Goal: Navigation & Orientation: Understand site structure

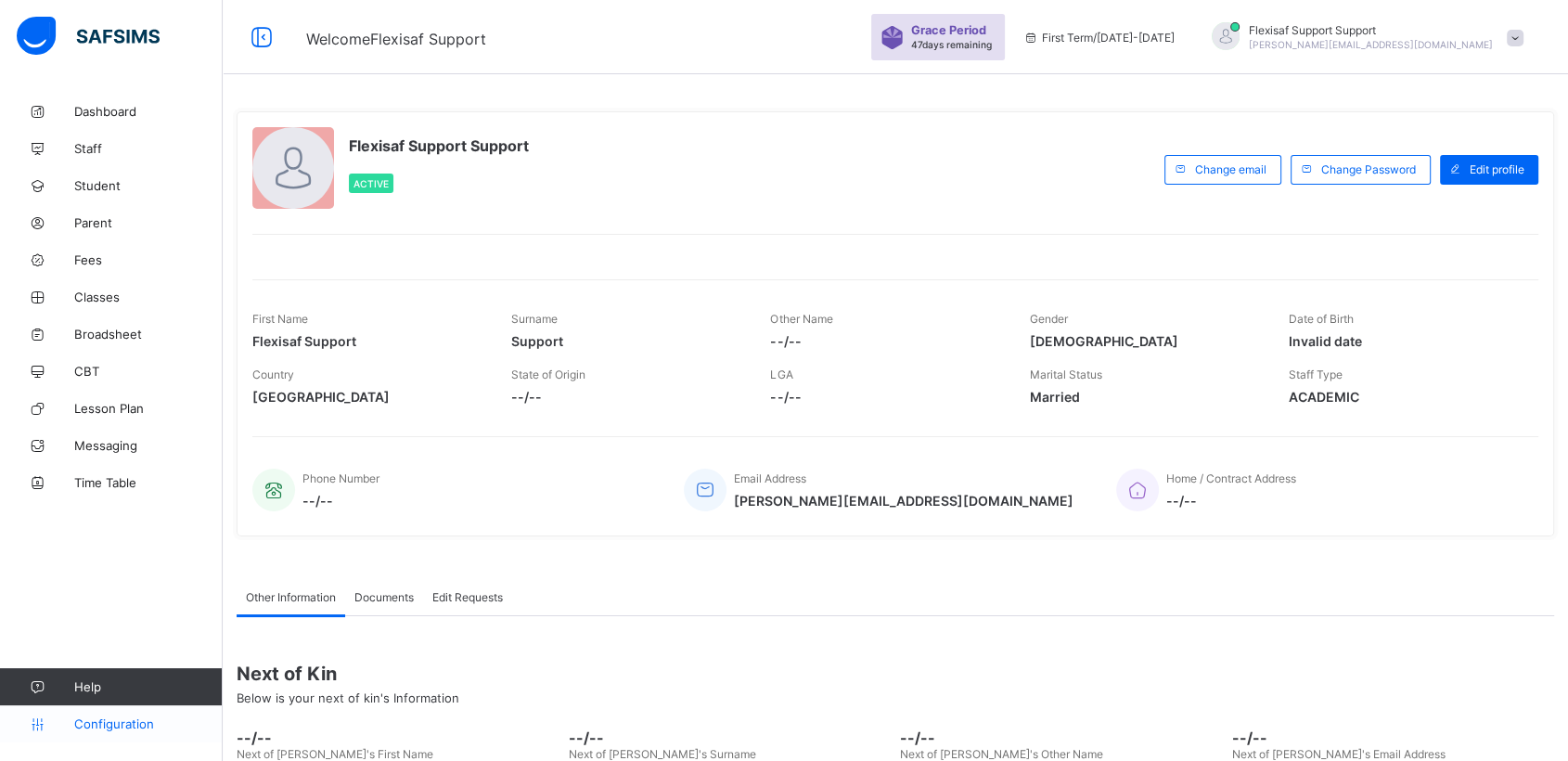
click at [94, 723] on span "Configuration" at bounding box center [148, 724] width 147 height 15
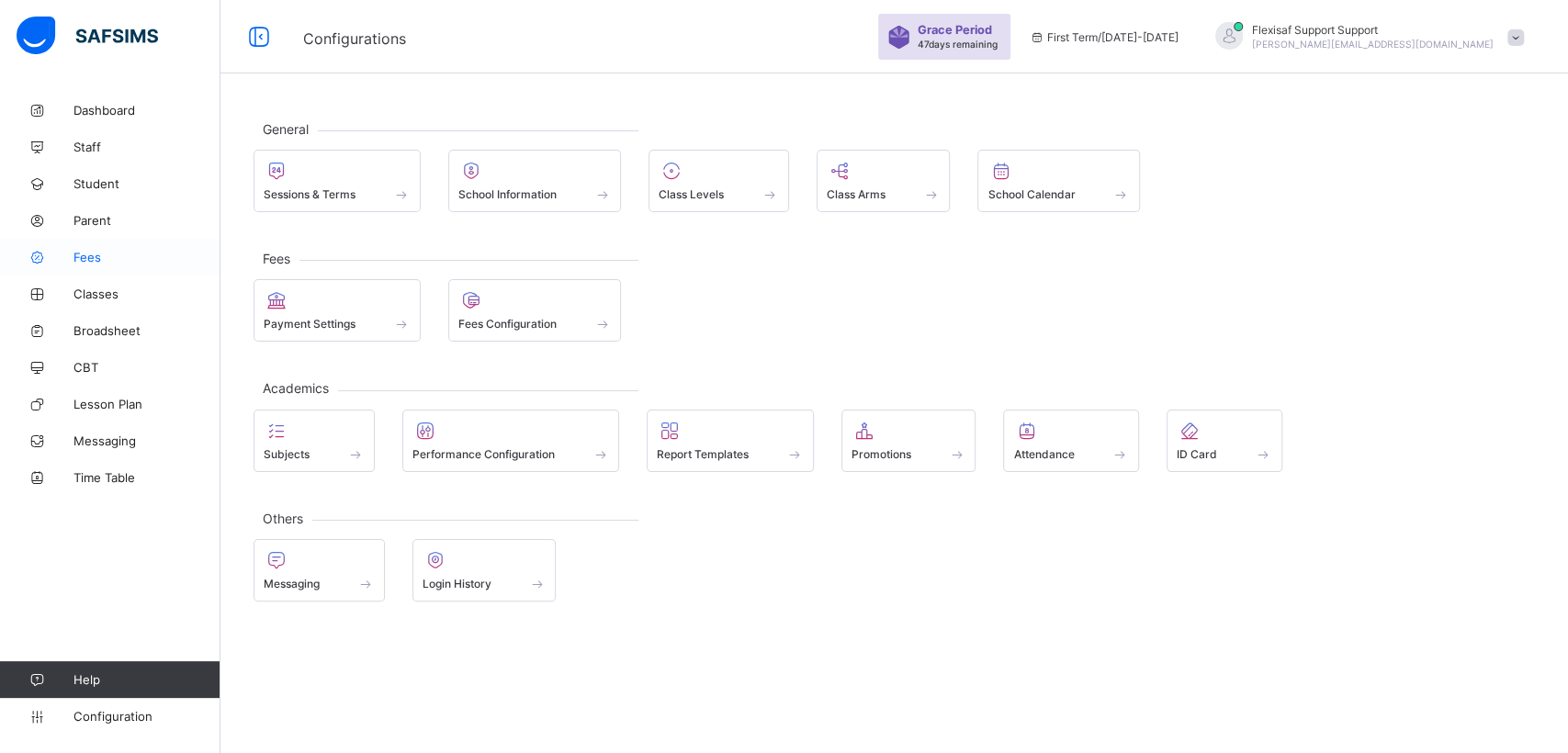
click at [79, 258] on span "Fees" at bounding box center [147, 257] width 147 height 15
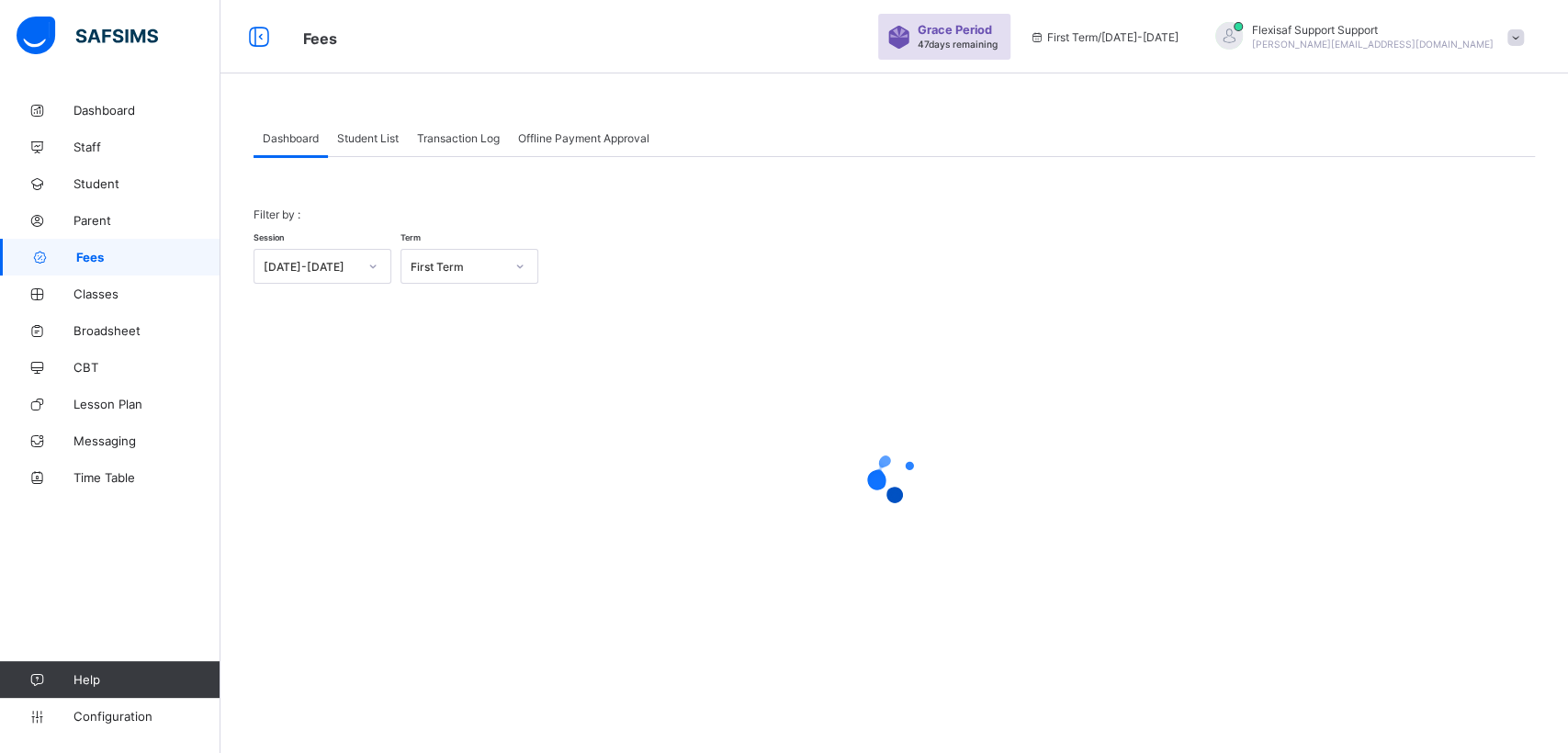
click at [345, 135] on span "Student List" at bounding box center [367, 137] width 62 height 14
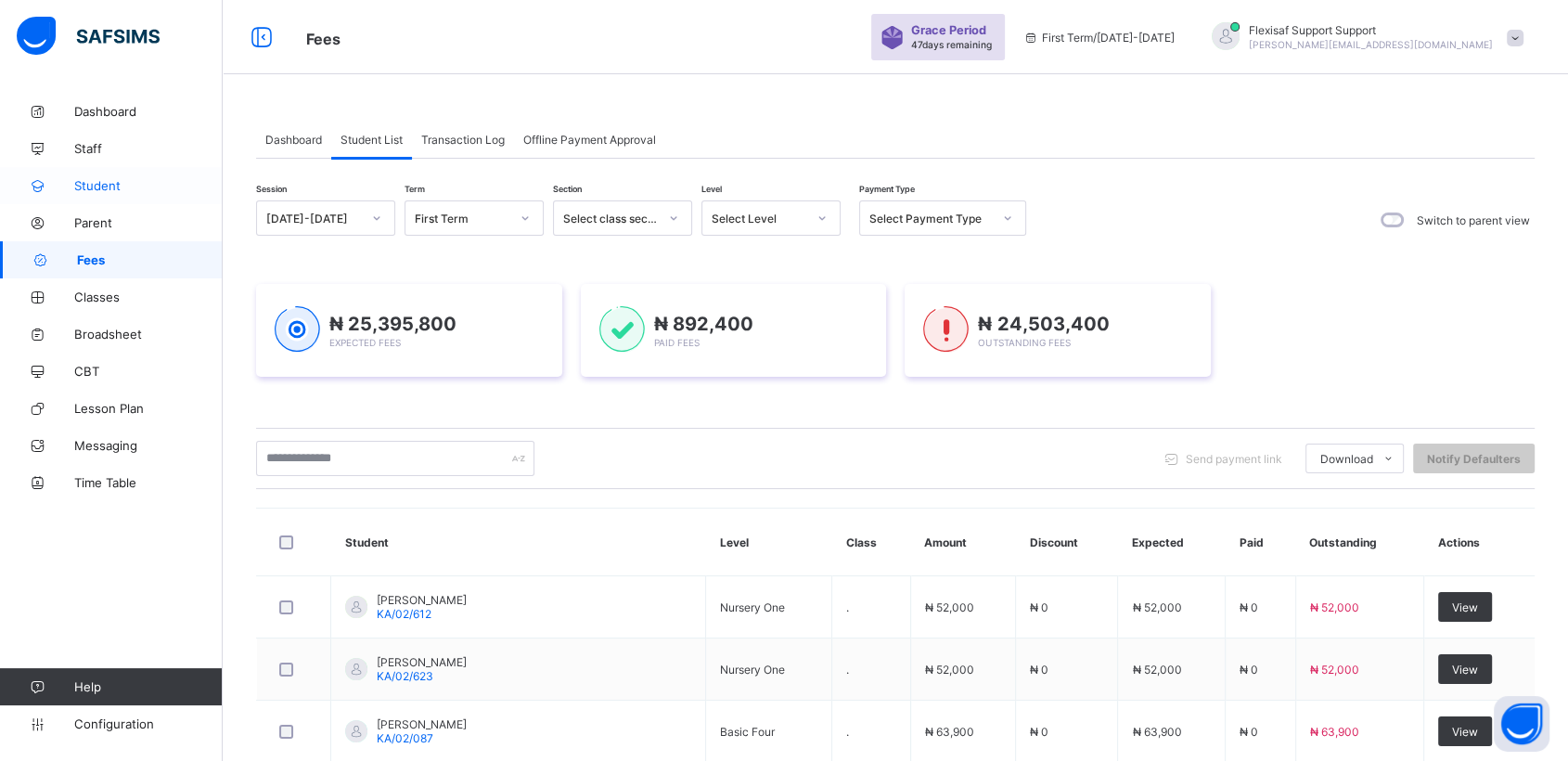
click at [99, 181] on span "Student" at bounding box center [148, 186] width 148 height 15
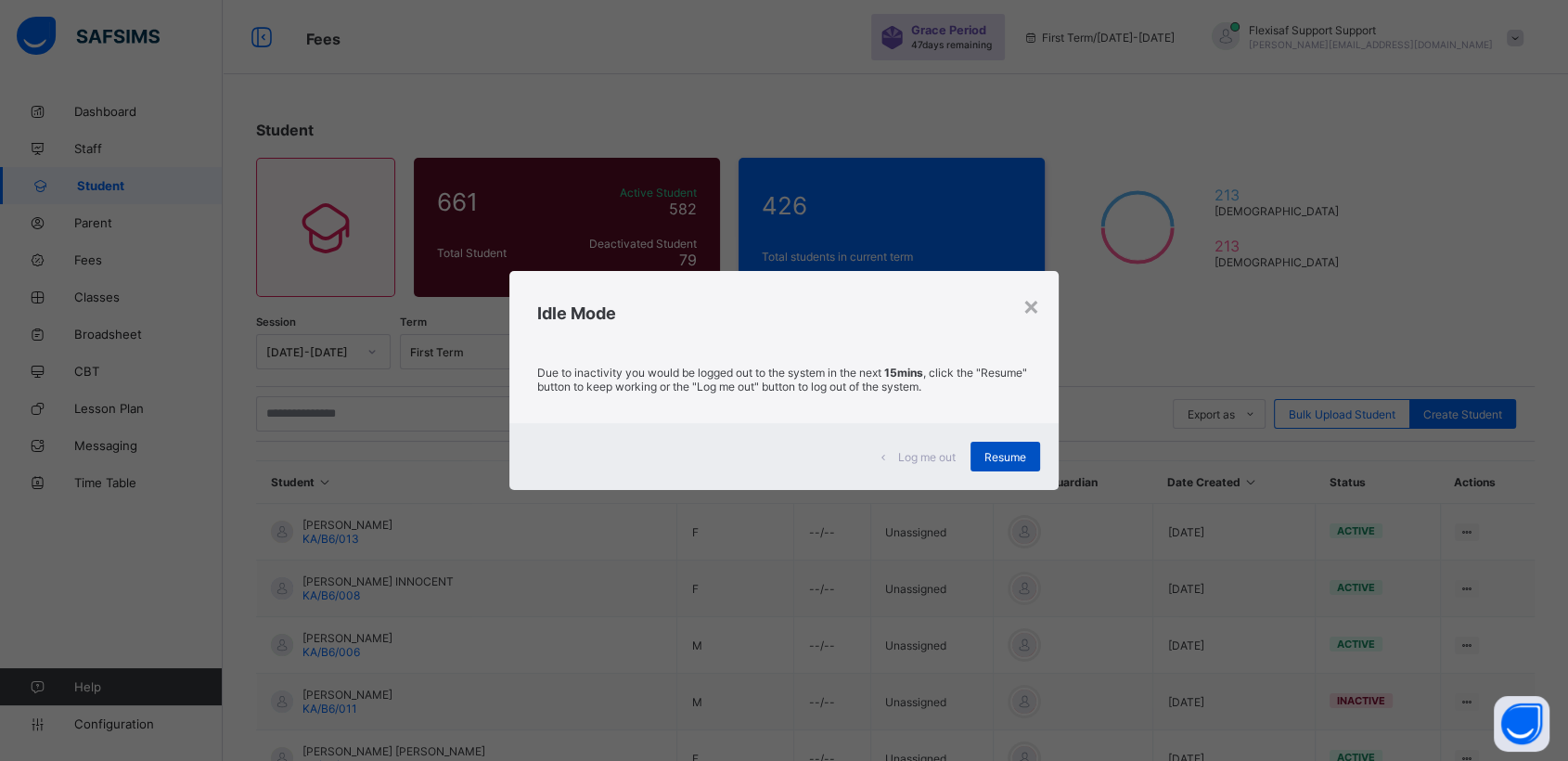
click at [995, 456] on span "Resume" at bounding box center [1005, 457] width 42 height 14
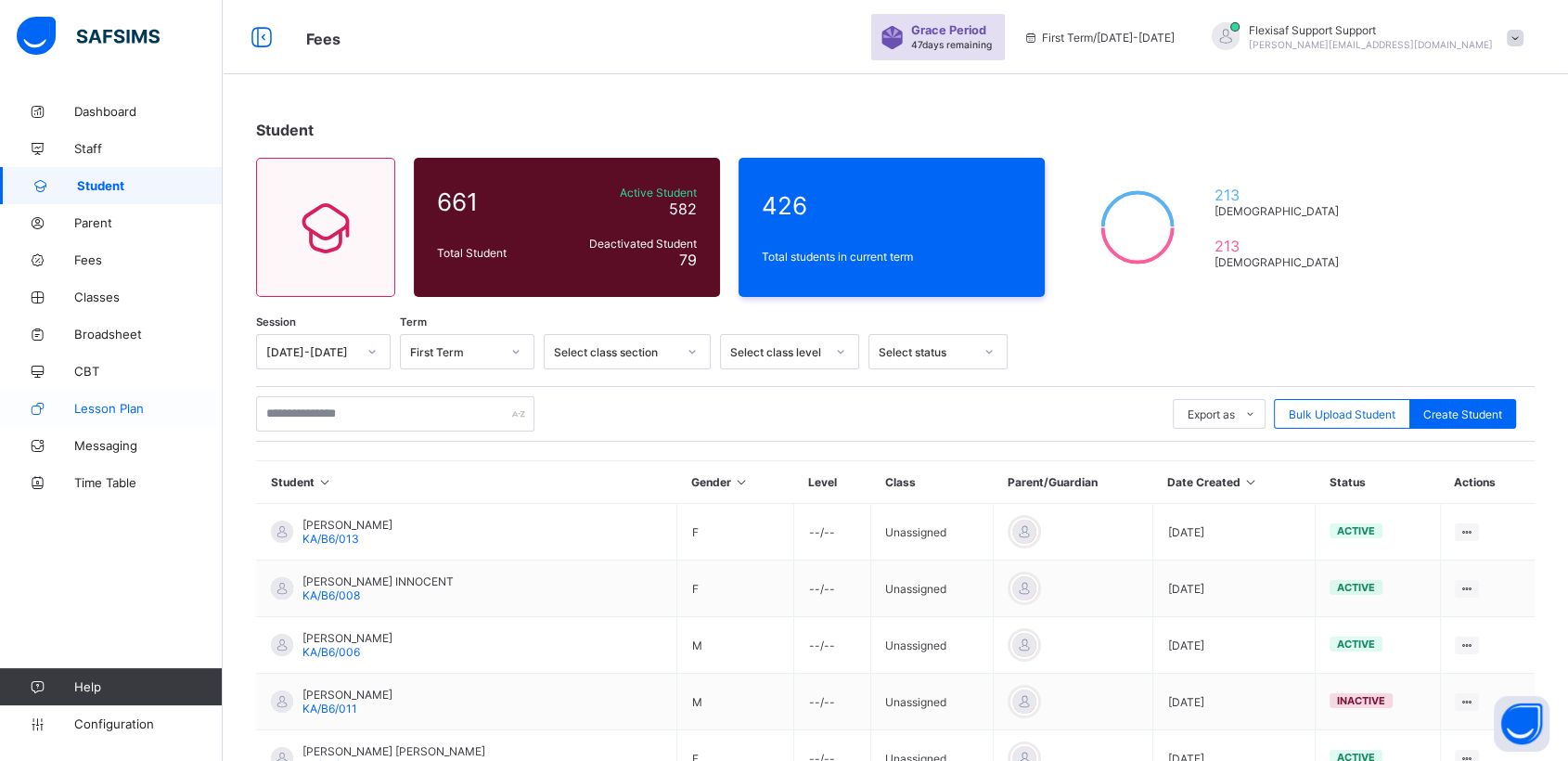
click at [110, 406] on span "Lesson Plan" at bounding box center [148, 408] width 148 height 15
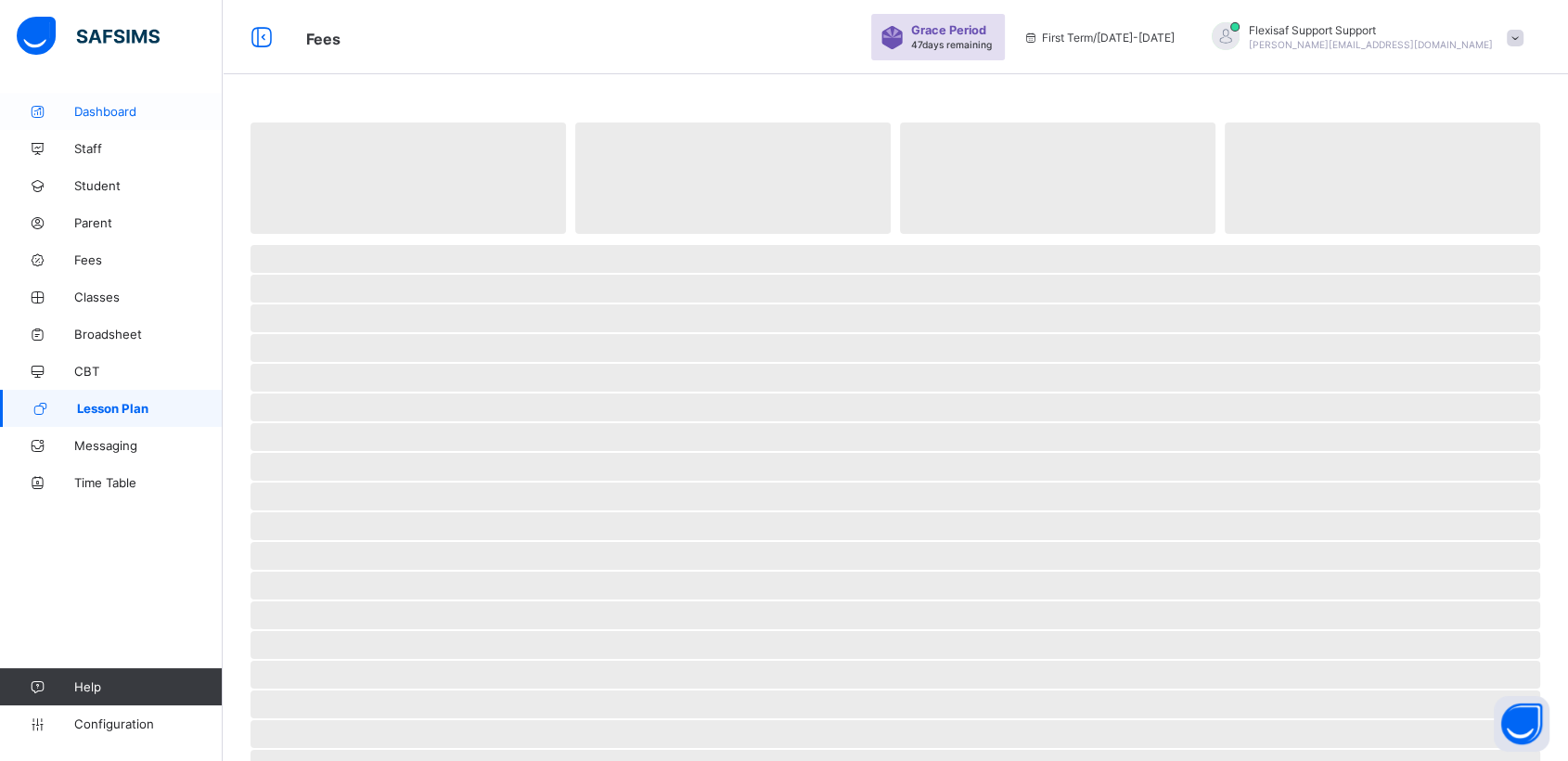
click at [93, 100] on link "Dashboard" at bounding box center [111, 112] width 223 height 37
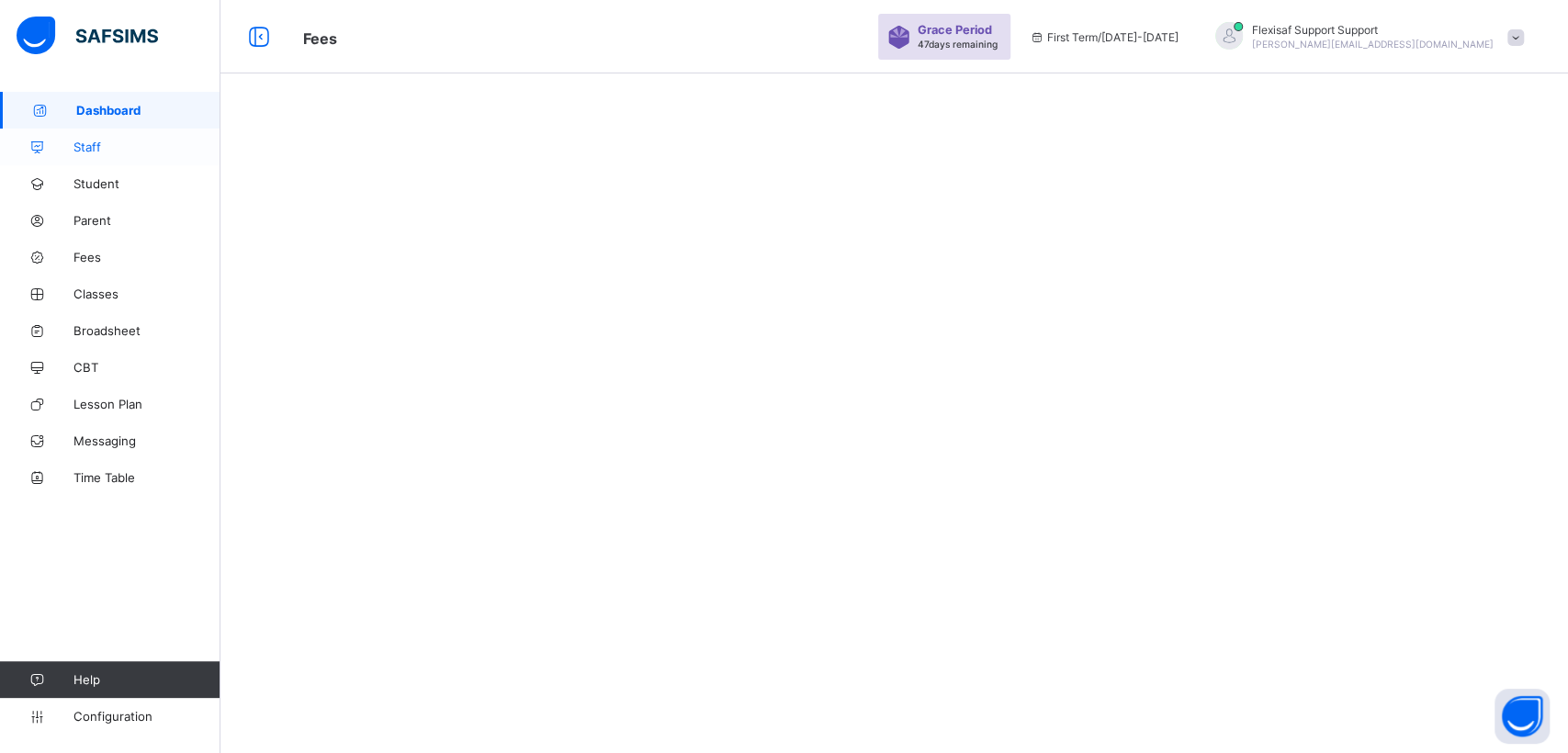
click at [89, 151] on span "Staff" at bounding box center [147, 147] width 147 height 15
